Goal: Task Accomplishment & Management: Manage account settings

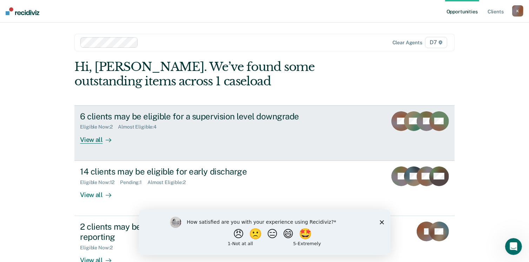
scroll to position [28, 0]
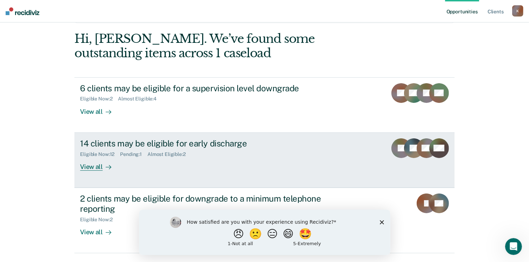
click at [86, 169] on div "View all" at bounding box center [99, 164] width 39 height 14
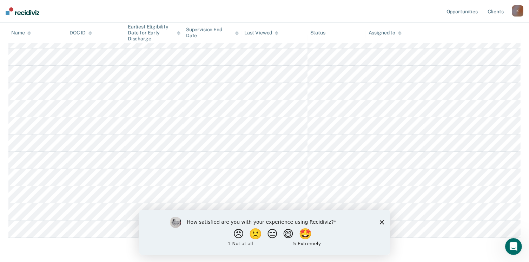
scroll to position [157, 0]
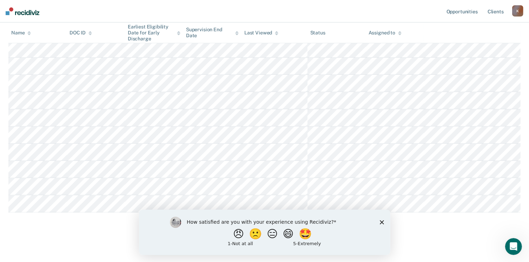
click at [381, 220] on icon "Close survey" at bounding box center [381, 222] width 4 height 4
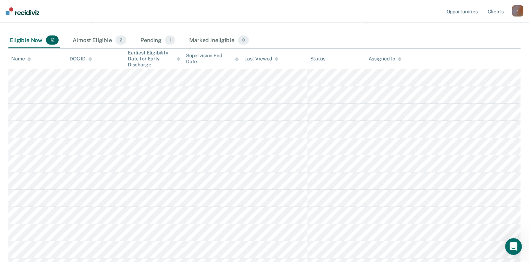
scroll to position [93, 0]
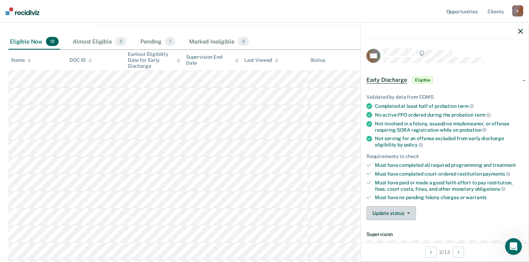
click at [405, 212] on span "button" at bounding box center [407, 212] width 6 height 1
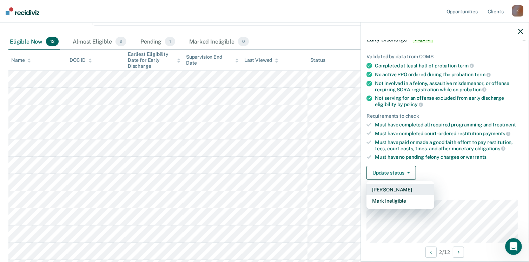
scroll to position [41, 0]
click at [412, 199] on button "Mark Ineligible" at bounding box center [400, 200] width 68 height 11
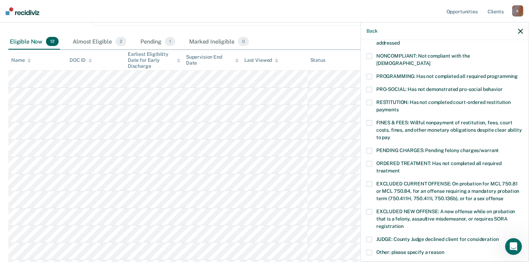
scroll to position [122, 0]
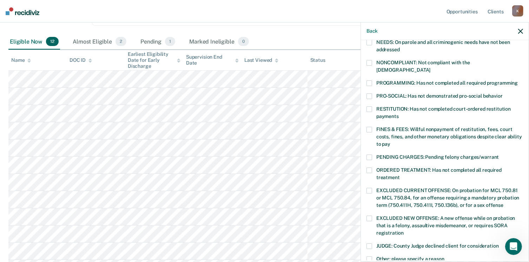
click at [366, 154] on span at bounding box center [369, 157] width 6 height 6
click at [369, 167] on label "ORDERED TREATMENT: Has not completed all required treatment" at bounding box center [444, 174] width 156 height 15
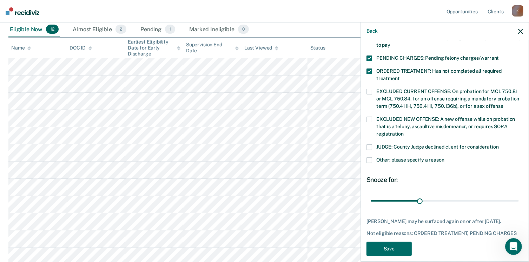
scroll to position [106, 0]
drag, startPoint x: 417, startPoint y: 192, endPoint x: 514, endPoint y: 191, distance: 96.8
type input "90"
click at [514, 195] on input "range" at bounding box center [445, 201] width 148 height 12
click at [392, 241] on button "Save" at bounding box center [388, 248] width 45 height 14
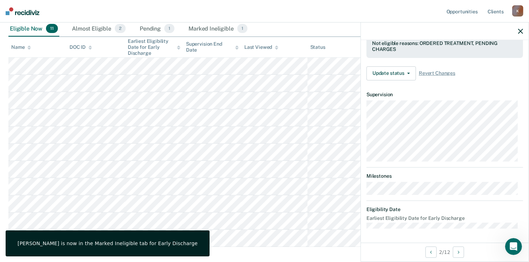
scroll to position [195, 0]
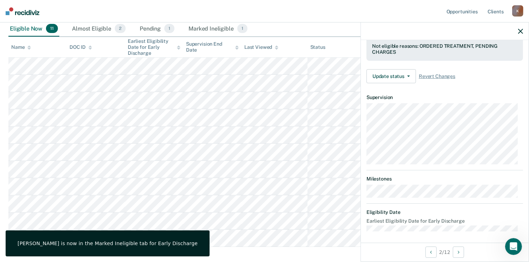
click at [520, 34] on div at bounding box center [445, 31] width 168 height 18
click at [521, 34] on div at bounding box center [445, 31] width 168 height 18
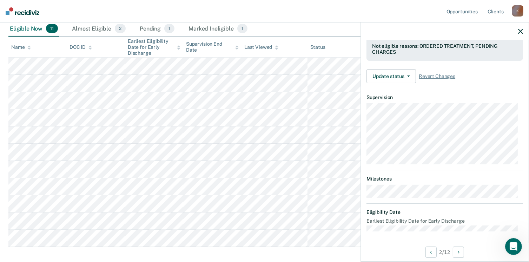
click at [521, 34] on div at bounding box center [445, 31] width 168 height 18
click at [520, 29] on icon "button" at bounding box center [520, 31] width 5 height 5
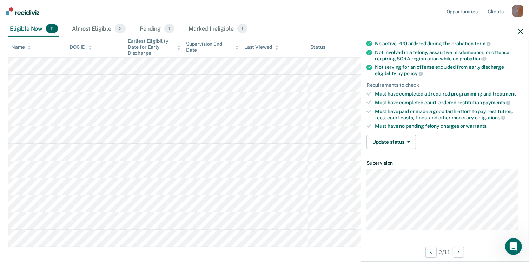
scroll to position [74, 0]
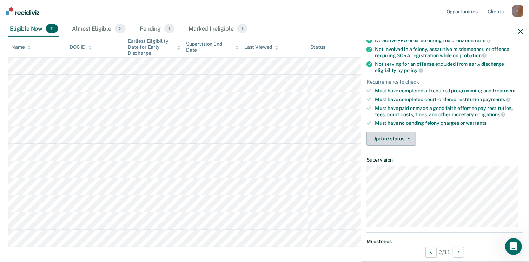
click at [409, 134] on button "Update status" at bounding box center [390, 139] width 49 height 14
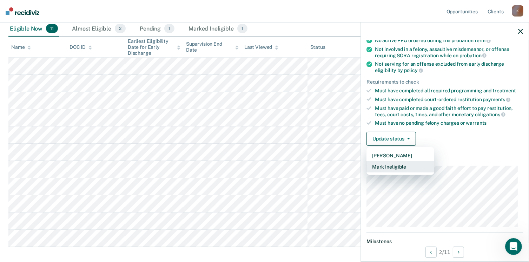
click at [396, 164] on button "Mark Ineligible" at bounding box center [400, 166] width 68 height 11
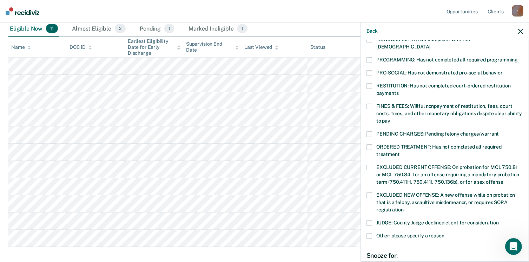
scroll to position [146, 0]
drag, startPoint x: 372, startPoint y: 221, endPoint x: 371, endPoint y: 230, distance: 9.6
drag, startPoint x: 371, startPoint y: 230, endPoint x: 375, endPoint y: 239, distance: 9.6
drag, startPoint x: 375, startPoint y: 239, endPoint x: 367, endPoint y: 249, distance: 13.0
click at [367, 251] on div "Snooze for:" at bounding box center [444, 255] width 156 height 8
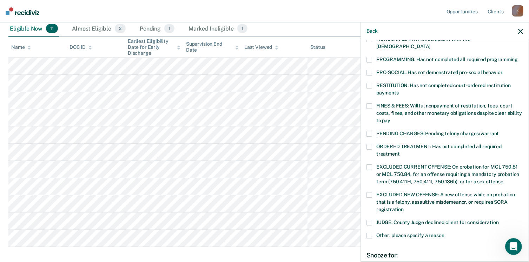
click at [368, 233] on span at bounding box center [369, 236] width 6 height 6
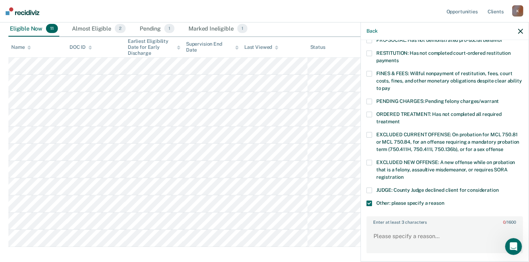
scroll to position [178, 0]
click at [372, 200] on label "Other: please specify a reason" at bounding box center [444, 203] width 156 height 7
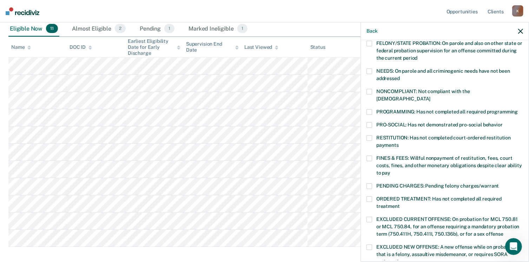
scroll to position [91, 0]
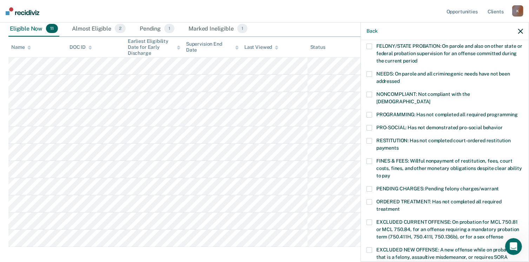
click at [369, 186] on span at bounding box center [369, 189] width 6 height 6
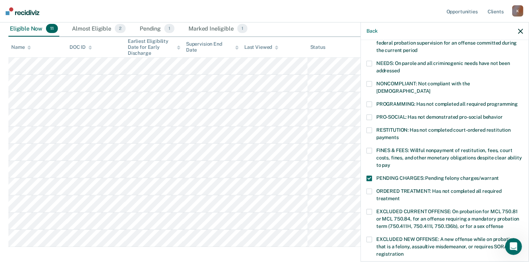
scroll to position [98, 0]
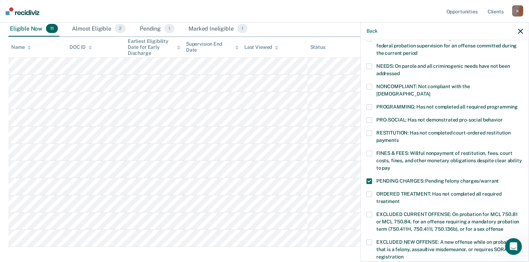
click at [369, 178] on div "PENDING CHARGES: Pending felony charges/warrant" at bounding box center [444, 184] width 156 height 13
click at [369, 178] on label "PENDING CHARGES: Pending felony charges/warrant" at bounding box center [444, 181] width 156 height 7
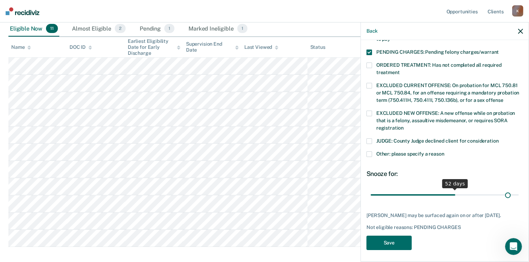
scroll to position [227, 0]
drag, startPoint x: 420, startPoint y: 189, endPoint x: 536, endPoint y: 168, distance: 117.8
type input "90"
click at [519, 189] on input "range" at bounding box center [445, 195] width 148 height 12
drag, startPoint x: 393, startPoint y: 238, endPoint x: 383, endPoint y: 236, distance: 9.9
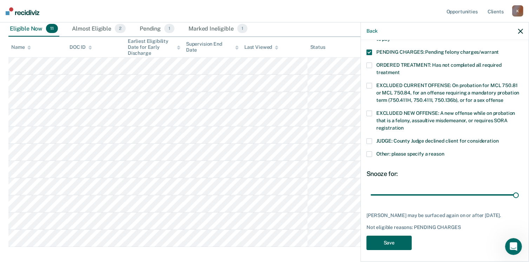
click at [383, 236] on button "Save" at bounding box center [388, 242] width 45 height 14
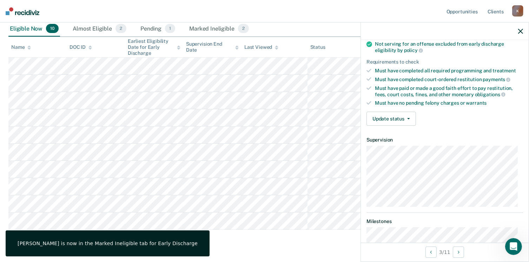
scroll to position [85, 0]
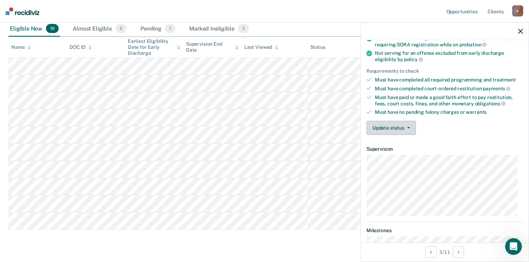
drag, startPoint x: 392, startPoint y: 125, endPoint x: 386, endPoint y: 131, distance: 7.4
click at [386, 131] on button "Update status" at bounding box center [390, 128] width 49 height 14
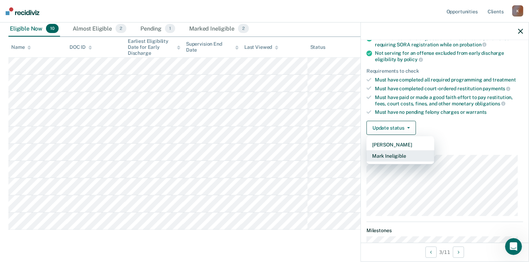
click at [386, 152] on button "Mark Ineligible" at bounding box center [400, 155] width 68 height 11
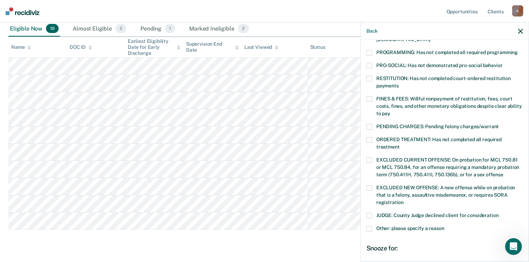
scroll to position [154, 0]
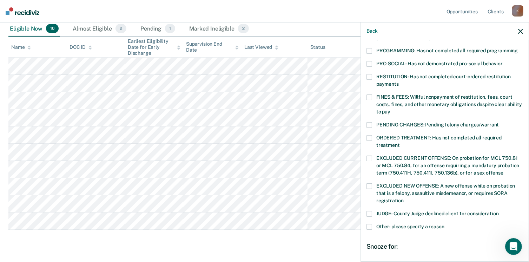
drag, startPoint x: 372, startPoint y: 222, endPoint x: 367, endPoint y: 221, distance: 5.0
click at [367, 224] on label "Other: please specify a reason" at bounding box center [444, 227] width 156 height 7
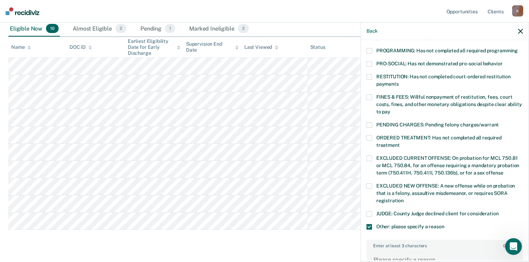
scroll to position [215, 0]
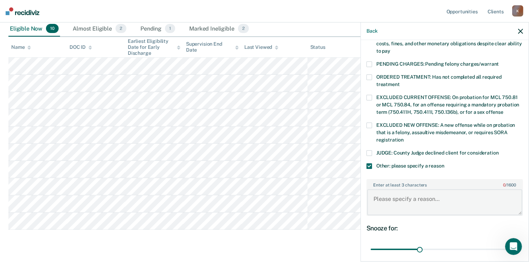
drag, startPoint x: 392, startPoint y: 202, endPoint x: 378, endPoint y: 190, distance: 18.9
click at [378, 190] on textarea "Enter at least 3 characters 0 / 1600" at bounding box center [444, 202] width 155 height 26
type textarea "N"
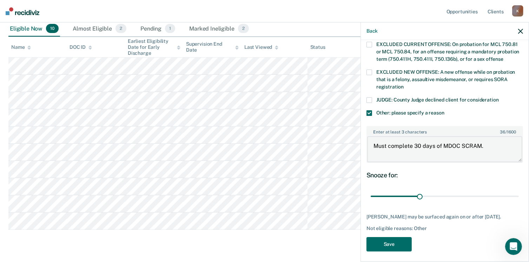
scroll to position [269, 0]
type textarea "Must complete 30 days of MDOC SCRAM."
type input "45"
click at [441, 189] on input "range" at bounding box center [445, 195] width 148 height 12
click at [398, 238] on button "Save" at bounding box center [388, 243] width 45 height 14
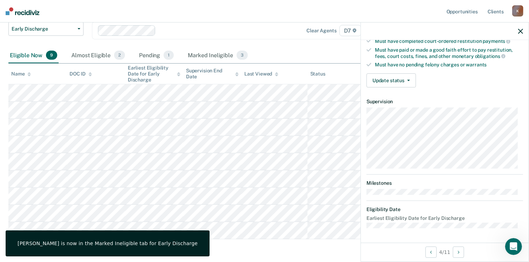
scroll to position [129, 0]
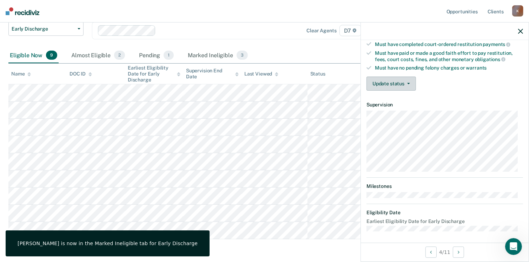
click at [403, 84] on button "Update status" at bounding box center [390, 83] width 49 height 14
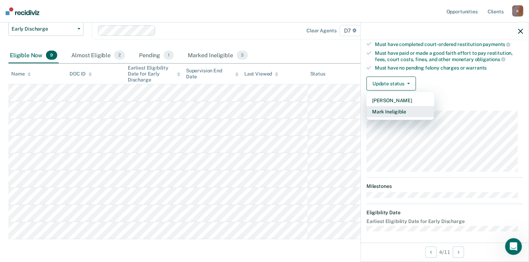
click at [405, 111] on button "Mark Ineligible" at bounding box center [400, 111] width 68 height 11
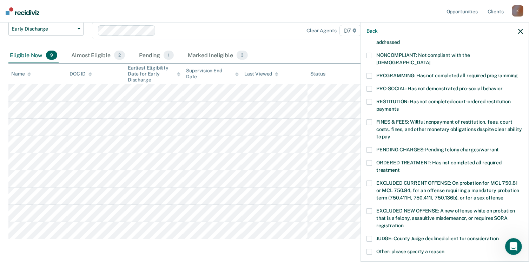
click at [372, 160] on span at bounding box center [369, 163] width 6 height 6
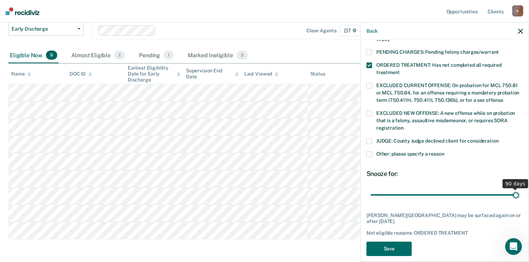
type input "90"
click at [510, 189] on input "range" at bounding box center [445, 195] width 148 height 12
click at [409, 241] on button "Save" at bounding box center [388, 248] width 45 height 14
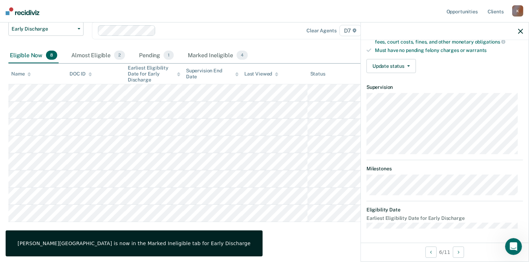
scroll to position [129, 0]
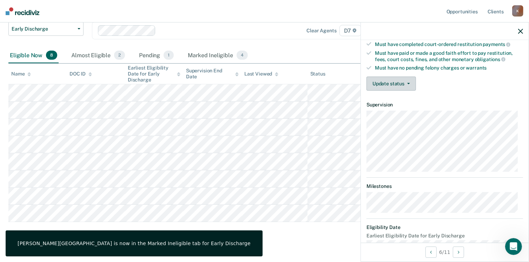
click at [402, 76] on button "Update status" at bounding box center [390, 83] width 49 height 14
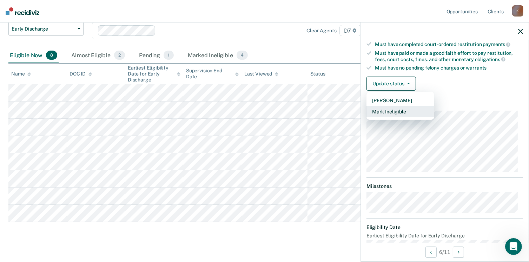
click at [402, 111] on button "Mark Ineligible" at bounding box center [400, 111] width 68 height 11
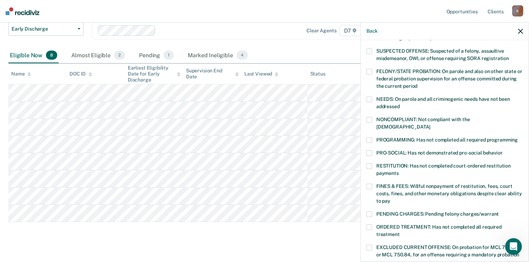
scroll to position [67, 0]
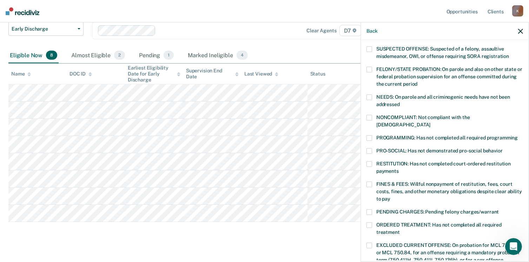
click at [373, 115] on label "NONCOMPLIANT: Not compliant with the [DEMOGRAPHIC_DATA]" at bounding box center [444, 122] width 156 height 15
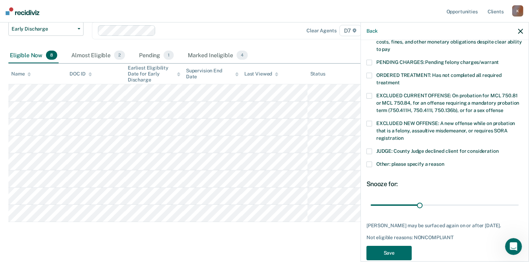
scroll to position [221, 0]
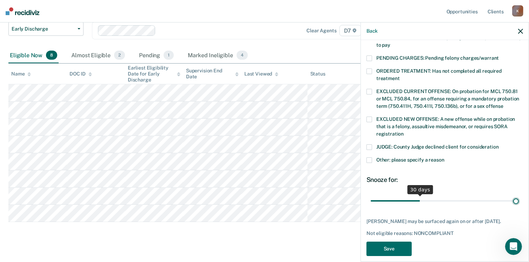
type input "90"
click at [512, 195] on input "range" at bounding box center [445, 201] width 148 height 12
click at [404, 241] on button "Save" at bounding box center [388, 248] width 45 height 14
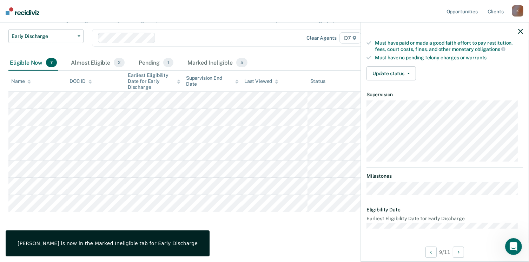
scroll to position [137, 0]
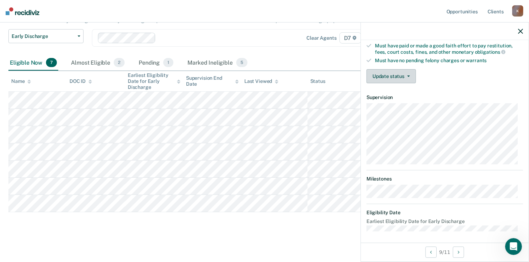
click at [404, 76] on button "Update status" at bounding box center [390, 76] width 49 height 14
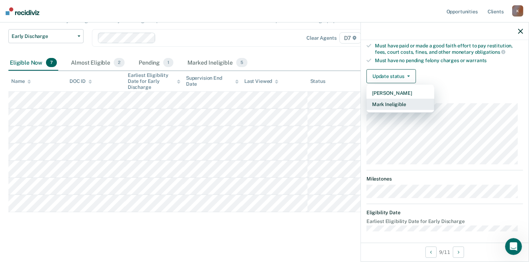
click at [403, 104] on button "Mark Ineligible" at bounding box center [400, 104] width 68 height 11
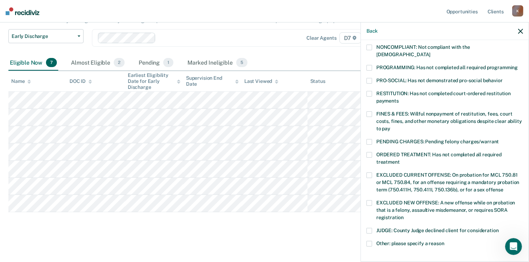
scroll to position [135, 0]
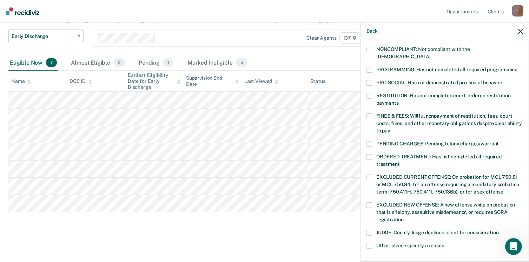
click at [370, 154] on span at bounding box center [369, 157] width 6 height 6
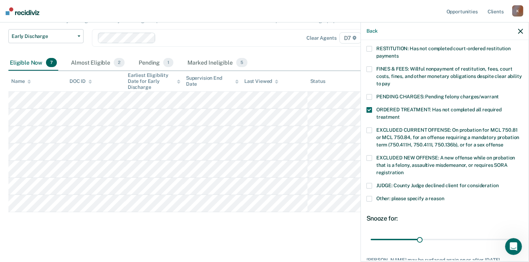
scroll to position [191, 0]
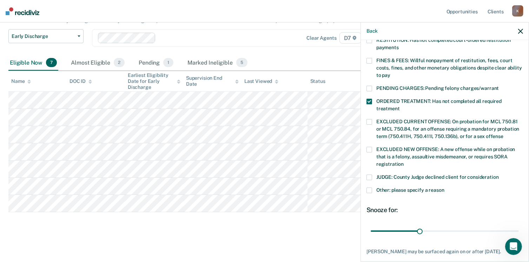
click at [444, 194] on div "AW Which of the following requirements has [PERSON_NAME] not met? [MEDICAL_DATA…" at bounding box center [444, 74] width 156 height 433
click at [508, 225] on input "range" at bounding box center [445, 231] width 148 height 12
drag, startPoint x: 508, startPoint y: 222, endPoint x: 514, endPoint y: 223, distance: 6.0
type input "90"
click at [514, 225] on input "range" at bounding box center [445, 231] width 148 height 12
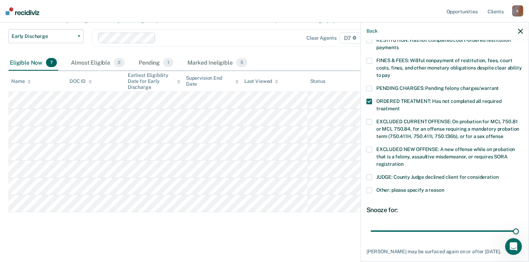
click at [514, 225] on div "90 days" at bounding box center [444, 231] width 156 height 12
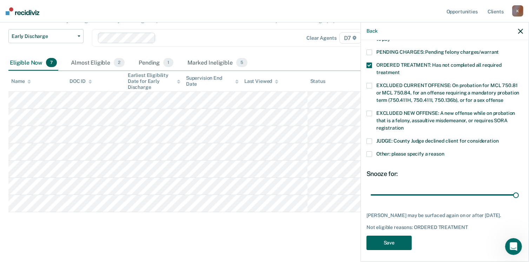
click at [381, 244] on button "Save" at bounding box center [388, 242] width 45 height 14
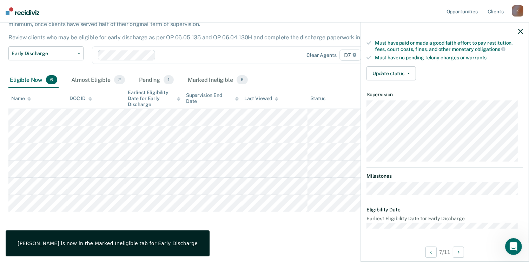
scroll to position [137, 0]
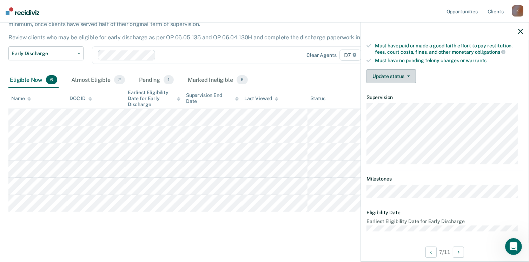
click at [403, 74] on button "Update status" at bounding box center [390, 76] width 49 height 14
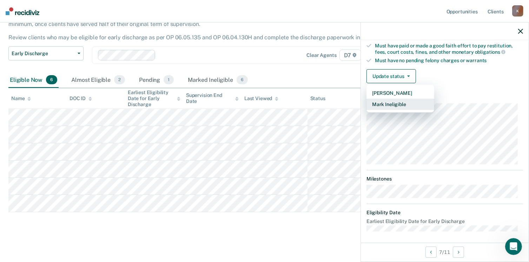
click at [408, 106] on button "Mark Ineligible" at bounding box center [400, 104] width 68 height 11
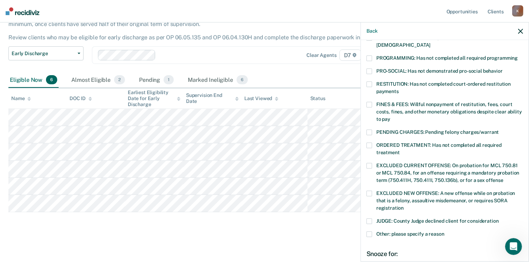
scroll to position [149, 0]
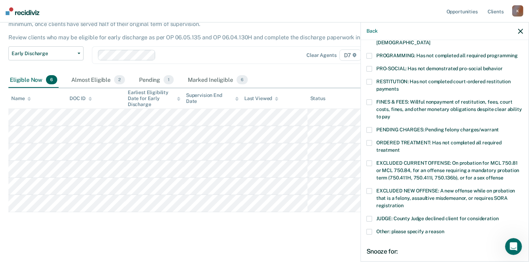
click at [369, 140] on span at bounding box center [369, 143] width 6 height 6
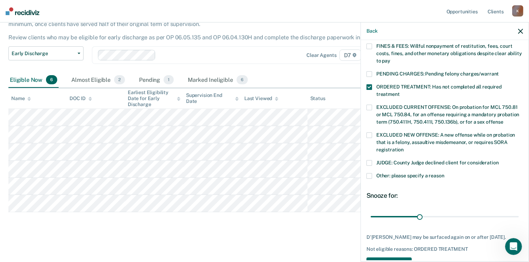
scroll to position [227, 0]
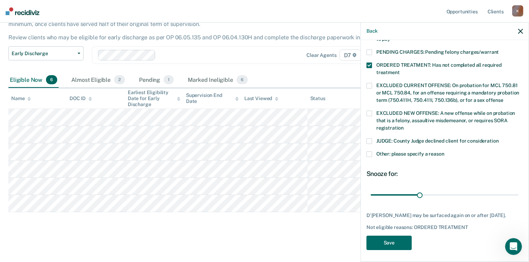
click at [514, 189] on div "30 days" at bounding box center [444, 195] width 156 height 12
type input "90"
click at [512, 189] on input "range" at bounding box center [445, 195] width 148 height 12
click at [400, 237] on button "Save" at bounding box center [388, 242] width 45 height 14
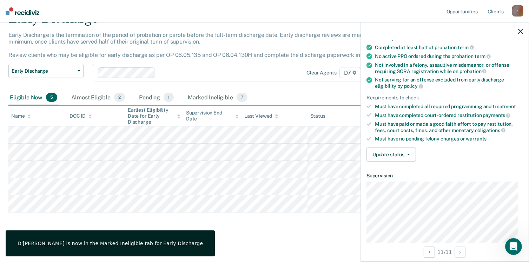
scroll to position [46, 0]
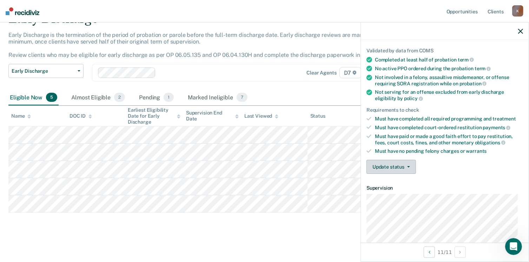
click at [411, 166] on button "Update status" at bounding box center [390, 167] width 49 height 14
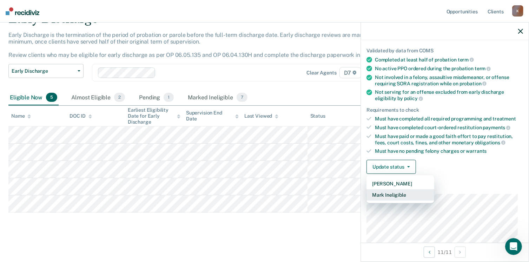
click at [406, 189] on button "Mark Ineligible" at bounding box center [400, 194] width 68 height 11
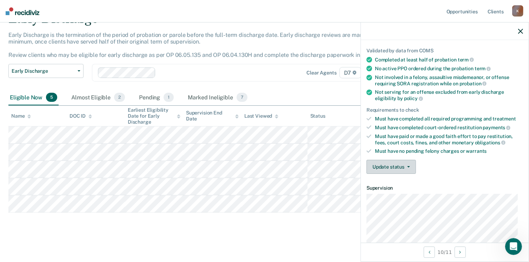
click at [406, 171] on button "Update status" at bounding box center [390, 167] width 49 height 14
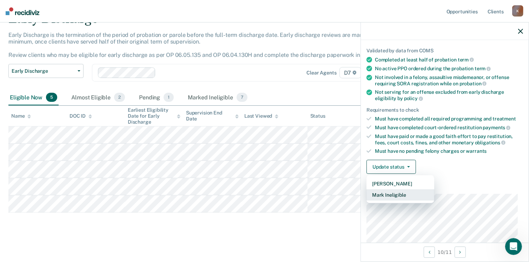
click at [400, 189] on button "Mark Ineligible" at bounding box center [400, 194] width 68 height 11
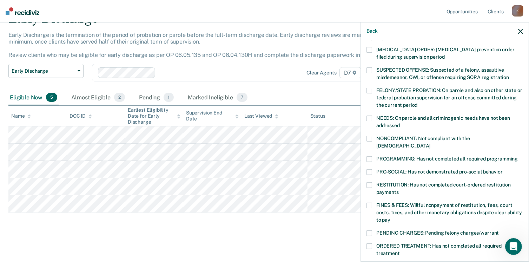
click at [373, 138] on label "NONCOMPLIANT: Not compliant with the [DEMOGRAPHIC_DATA]" at bounding box center [444, 143] width 156 height 15
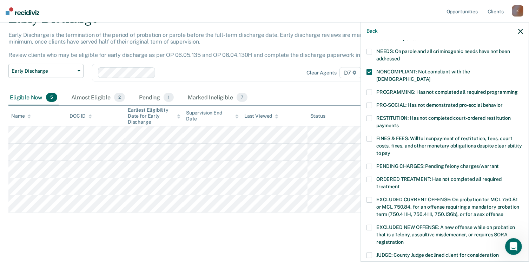
scroll to position [119, 0]
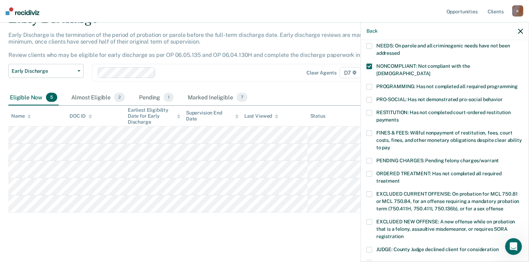
click at [375, 171] on label "ORDERED TREATMENT: Has not completed all required treatment" at bounding box center [444, 178] width 156 height 15
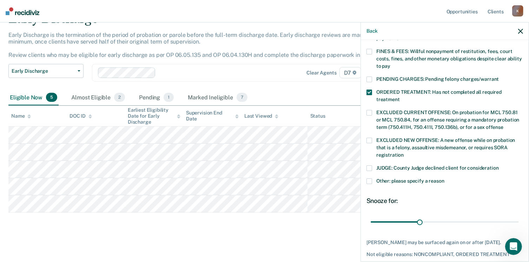
scroll to position [202, 0]
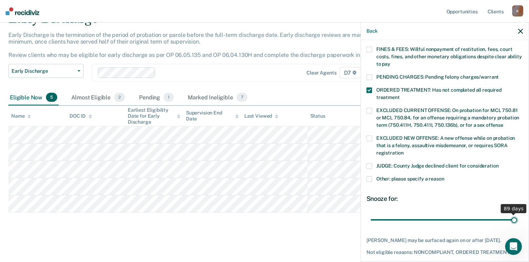
type input "89"
click at [508, 214] on input "range" at bounding box center [445, 220] width 148 height 12
click at [512, 214] on input "range" at bounding box center [445, 220] width 148 height 12
click at [371, 163] on span at bounding box center [369, 166] width 6 height 6
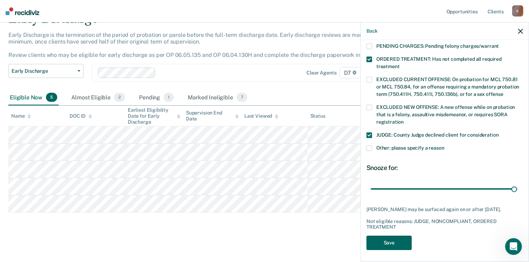
click at [381, 240] on button "Save" at bounding box center [388, 242] width 45 height 14
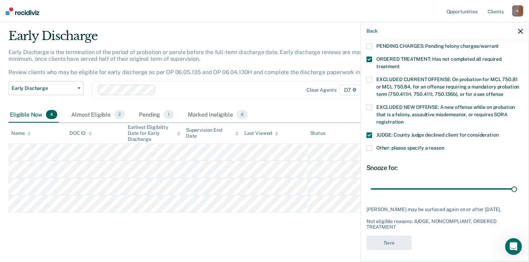
scroll to position [187, 0]
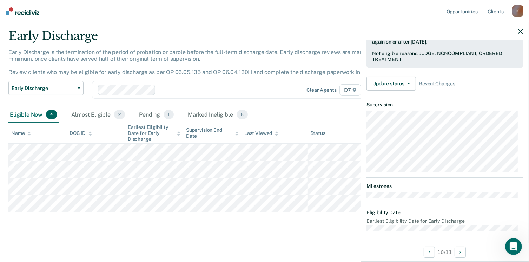
click at [517, 34] on div at bounding box center [445, 31] width 168 height 18
click at [516, 31] on div at bounding box center [445, 31] width 168 height 18
click at [521, 31] on icon "button" at bounding box center [520, 31] width 5 height 5
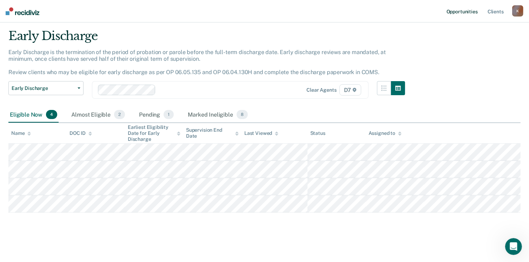
click at [466, 13] on link "Opportunities" at bounding box center [462, 11] width 34 height 22
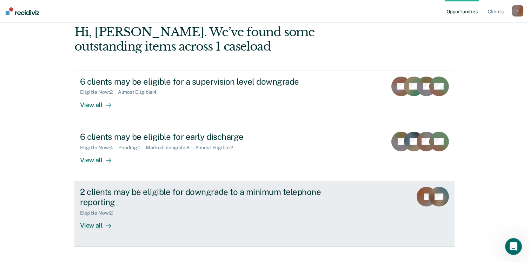
scroll to position [36, 0]
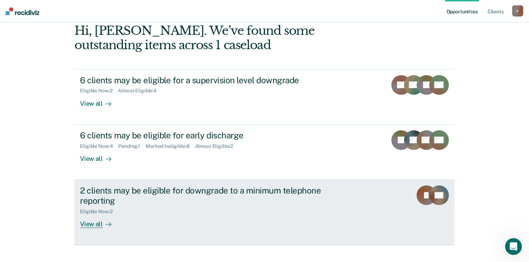
click at [95, 226] on div "View all" at bounding box center [99, 221] width 39 height 14
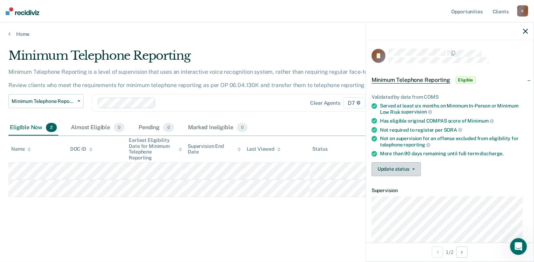
click at [408, 173] on button "Update status" at bounding box center [396, 169] width 49 height 14
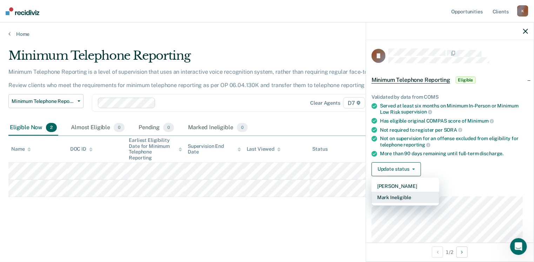
click at [407, 196] on button "Mark Ineligible" at bounding box center [406, 197] width 68 height 11
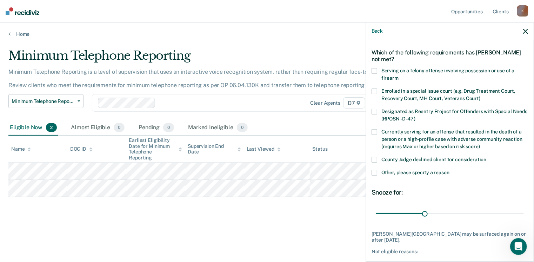
scroll to position [26, 0]
click at [371, 174] on div "JI Which of the following requirements has [PERSON_NAME] not met? Serving on a …" at bounding box center [450, 150] width 168 height 220
click at [373, 174] on span at bounding box center [375, 172] width 6 height 6
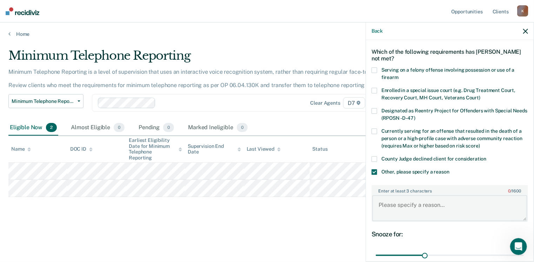
click at [393, 208] on textarea "Enter at least 3 characters 0 / 1600" at bounding box center [449, 208] width 155 height 26
type textarea "Not completed required programming."
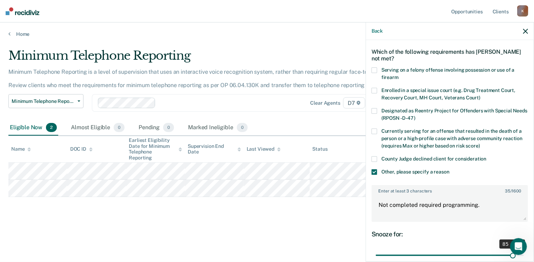
click at [507, 253] on input "range" at bounding box center [450, 255] width 148 height 12
drag, startPoint x: 507, startPoint y: 253, endPoint x: 532, endPoint y: 255, distance: 24.4
type input "90"
click at [524, 255] on input "range" at bounding box center [450, 255] width 148 height 12
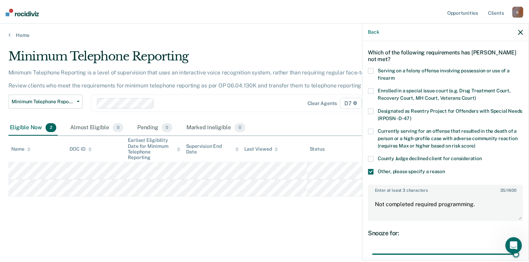
scroll to position [93, 0]
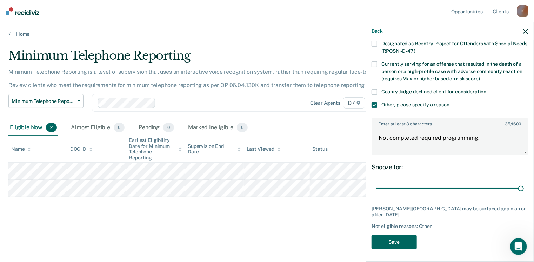
click at [403, 238] on button "Save" at bounding box center [394, 242] width 45 height 14
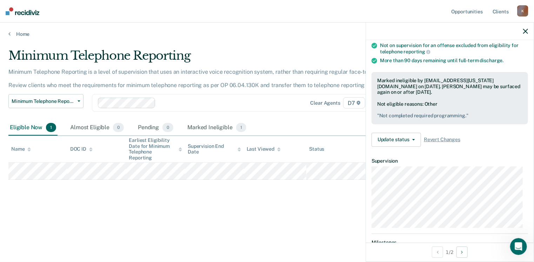
click at [527, 32] on icon "button" at bounding box center [525, 31] width 5 height 5
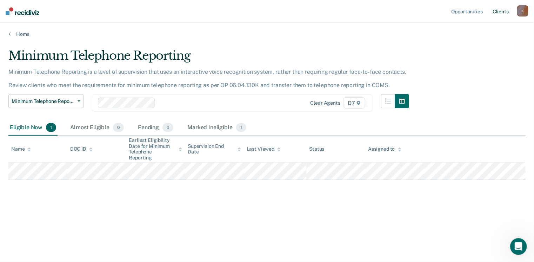
click at [507, 15] on link "Client s" at bounding box center [500, 11] width 19 height 22
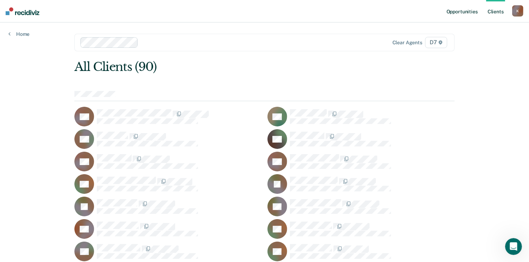
click at [469, 7] on link "Opportunities" at bounding box center [462, 11] width 34 height 22
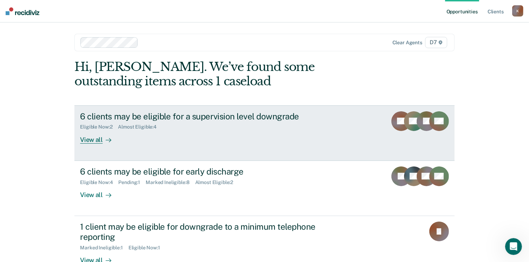
scroll to position [22, 0]
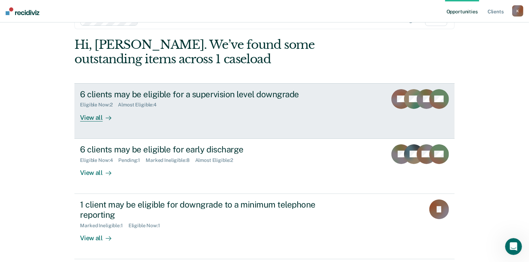
click at [89, 115] on div "View all" at bounding box center [99, 115] width 39 height 14
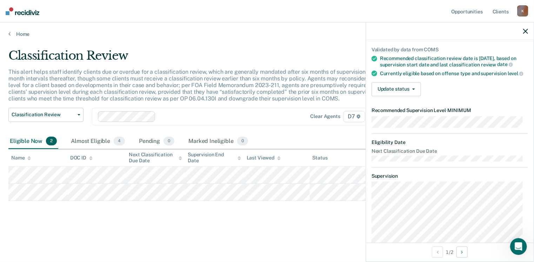
scroll to position [52, 0]
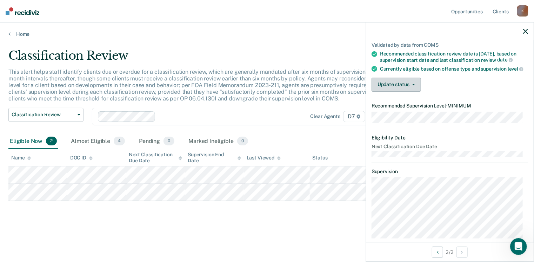
click at [403, 92] on button "Update status" at bounding box center [396, 85] width 49 height 14
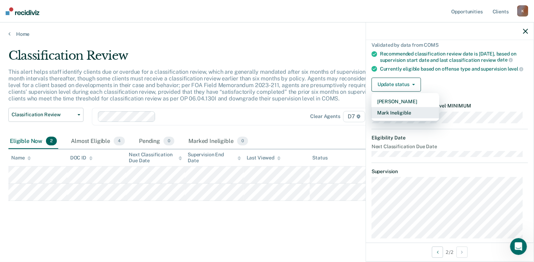
click at [402, 118] on button "Mark Ineligible" at bounding box center [406, 112] width 68 height 11
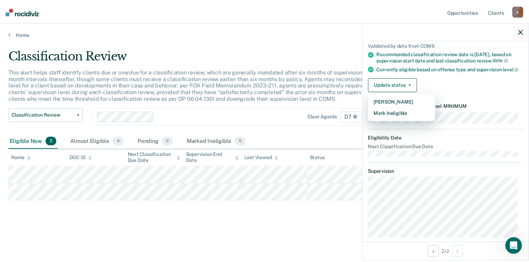
scroll to position [0, 0]
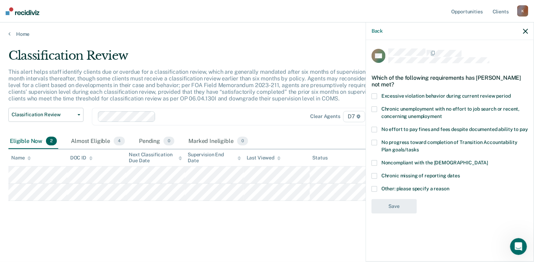
click at [375, 142] on span at bounding box center [375, 143] width 6 height 6
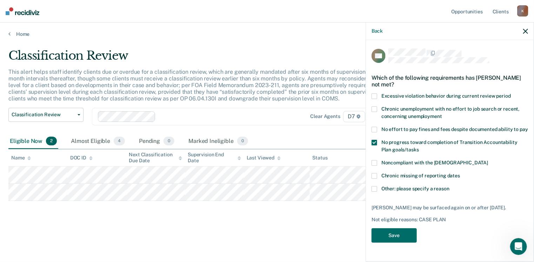
click at [372, 161] on span at bounding box center [375, 163] width 6 height 6
click at [401, 235] on button "Save" at bounding box center [394, 235] width 45 height 14
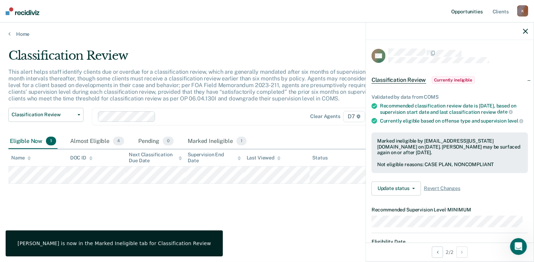
click at [466, 11] on link "Opportunities" at bounding box center [467, 11] width 34 height 22
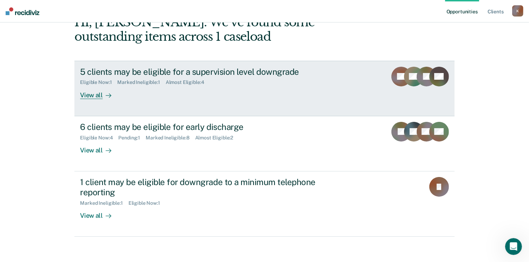
scroll to position [47, 0]
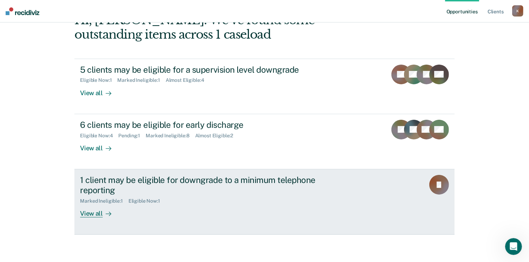
click at [95, 209] on div "View all" at bounding box center [99, 211] width 39 height 14
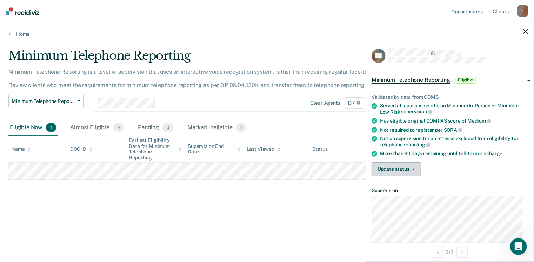
click at [411, 165] on button "Update status" at bounding box center [396, 169] width 49 height 14
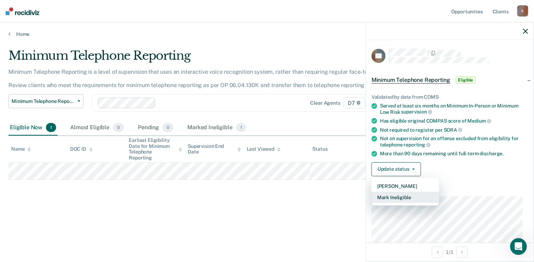
click at [408, 192] on button "Mark Ineligible" at bounding box center [406, 197] width 68 height 11
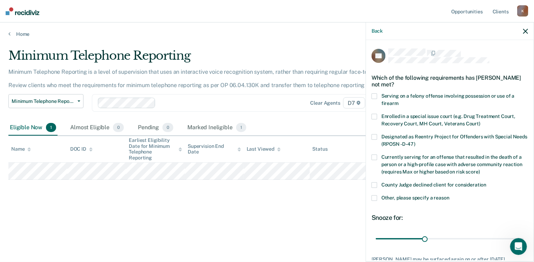
click at [379, 186] on label "County Judge declined client for consideration" at bounding box center [450, 185] width 156 height 7
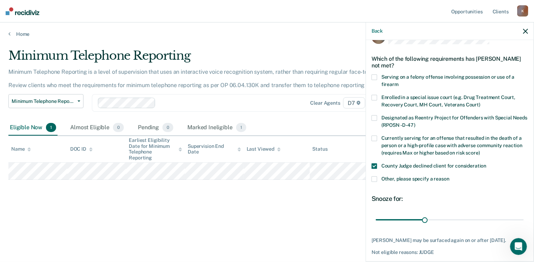
scroll to position [19, 0]
click at [514, 219] on input "range" at bounding box center [450, 219] width 148 height 12
type input "90"
click at [517, 219] on input "range" at bounding box center [450, 219] width 148 height 12
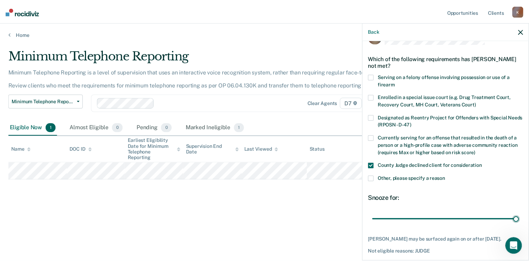
scroll to position [51, 0]
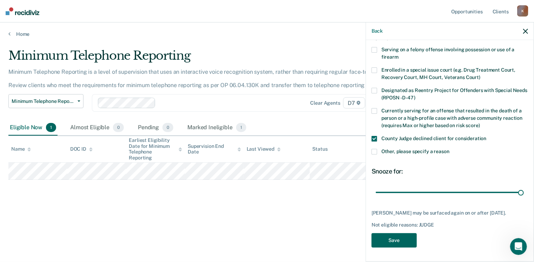
click at [387, 239] on button "Save" at bounding box center [394, 240] width 45 height 14
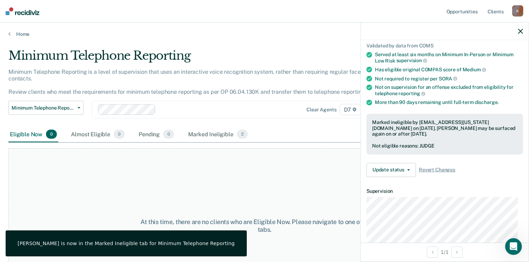
drag, startPoint x: 103, startPoint y: 112, endPoint x: 295, endPoint y: 97, distance: 192.9
click at [295, 101] on div "Minimum Telephone Reporting Classification Review Early Discharge Minimum Telep…" at bounding box center [206, 114] width 396 height 26
click at [525, 32] on div at bounding box center [445, 31] width 168 height 18
click at [519, 34] on div at bounding box center [445, 31] width 168 height 18
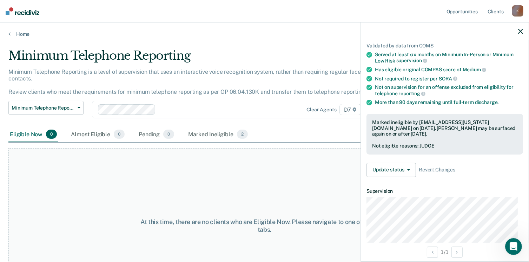
click at [521, 30] on icon "button" at bounding box center [520, 31] width 5 height 5
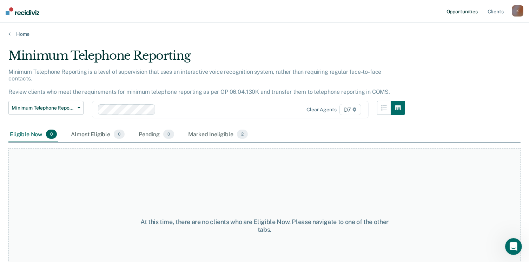
click at [458, 12] on link "Opportunities" at bounding box center [462, 11] width 34 height 22
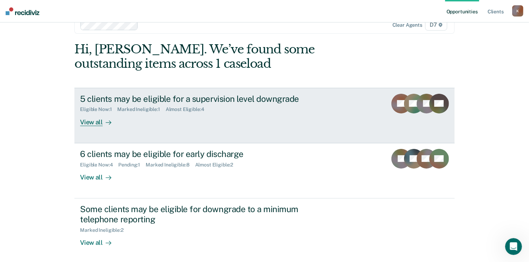
scroll to position [18, 0]
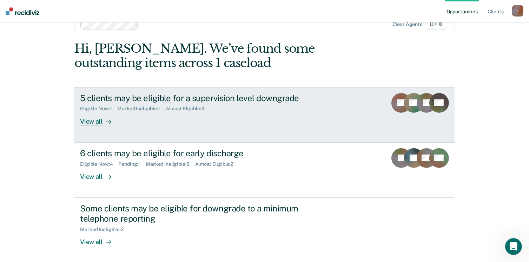
click at [98, 121] on div "View all" at bounding box center [99, 119] width 39 height 14
